Goal: Obtain resource: Download file/media

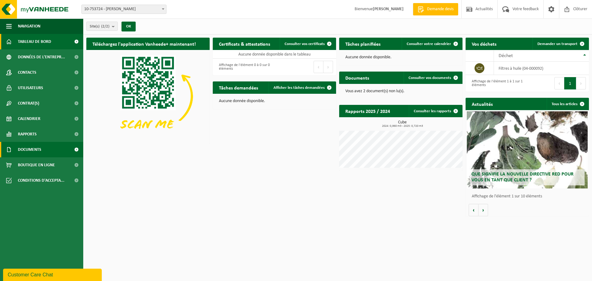
click at [43, 149] on link "Documents" at bounding box center [41, 149] width 83 height 15
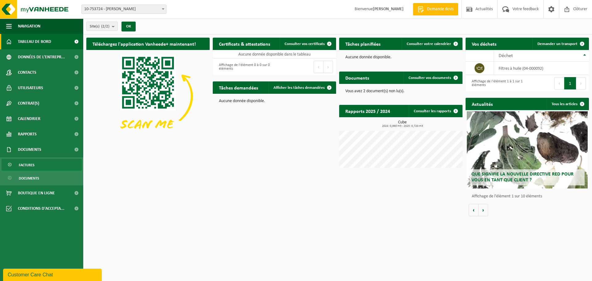
click at [32, 163] on span "Factures" at bounding box center [27, 165] width 16 height 12
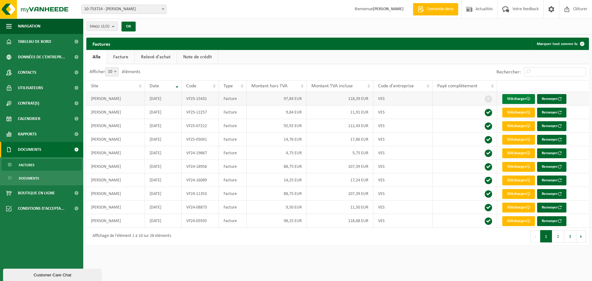
click at [515, 97] on link "Télécharger" at bounding box center [518, 99] width 33 height 10
click at [422, 89] on th "Code d'entreprise" at bounding box center [403, 86] width 59 height 12
click at [427, 84] on th "Code d'entreprise" at bounding box center [403, 86] width 59 height 12
click at [451, 88] on span "Payé complètement" at bounding box center [457, 86] width 40 height 5
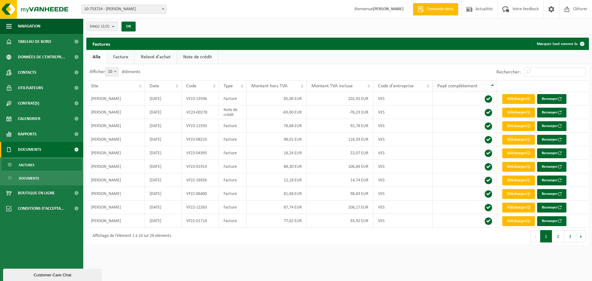
click at [451, 88] on span "Payé complètement" at bounding box center [457, 86] width 40 height 5
click at [451, 87] on span "Payé complètement" at bounding box center [457, 86] width 40 height 5
click at [122, 57] on link "Facture" at bounding box center [120, 57] width 27 height 14
